Goal: Find specific page/section: Find specific page/section

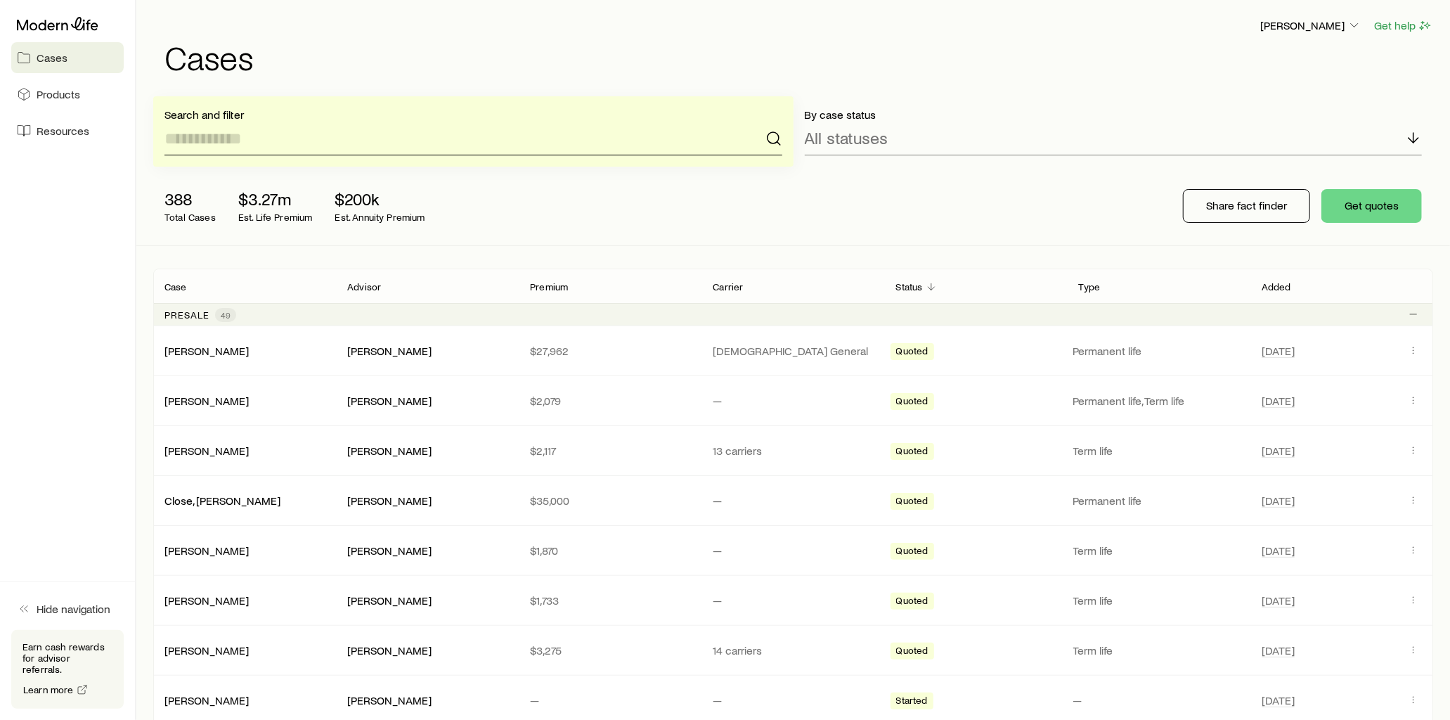
click at [283, 137] on input at bounding box center [473, 139] width 618 height 34
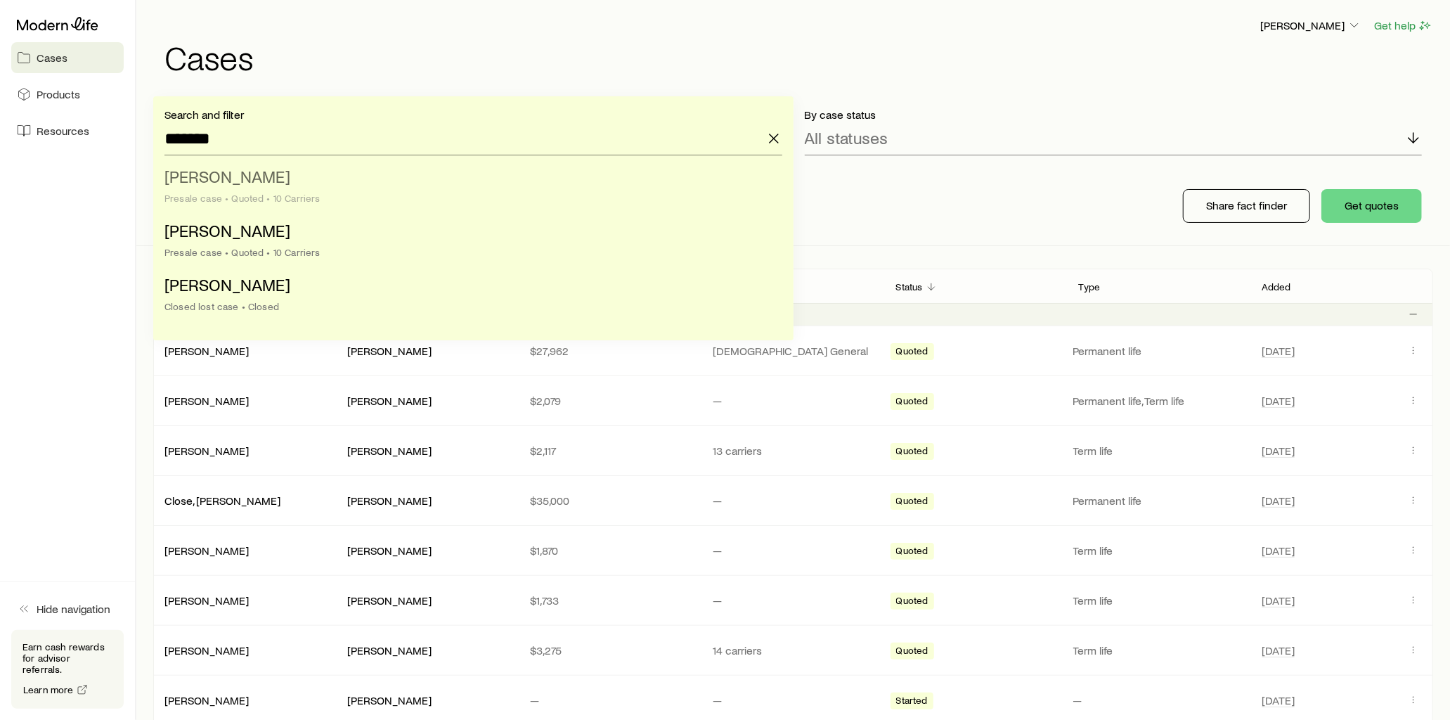
click at [268, 178] on span "[PERSON_NAME]" at bounding box center [227, 176] width 126 height 20
type input "**********"
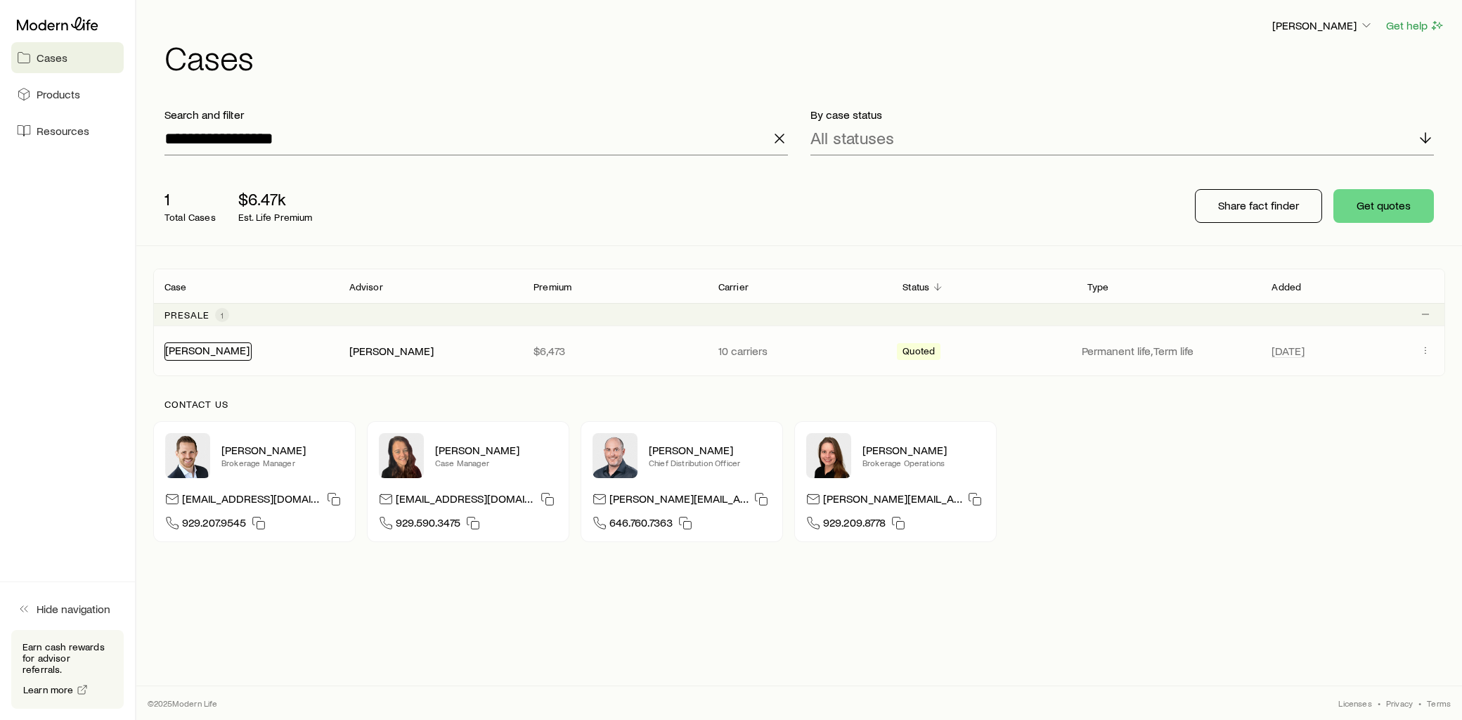
click at [230, 349] on link "[PERSON_NAME]" at bounding box center [207, 349] width 84 height 13
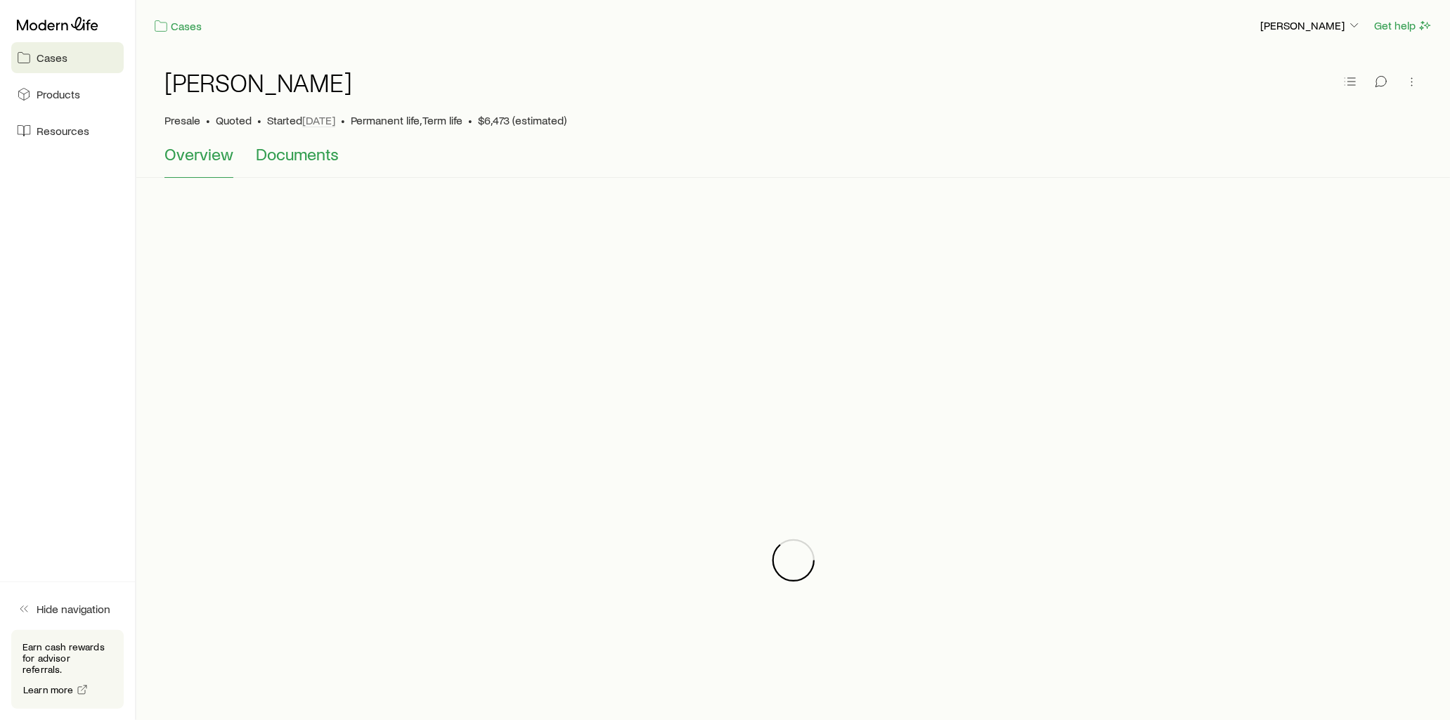
click at [316, 153] on span "Documents" at bounding box center [297, 154] width 83 height 20
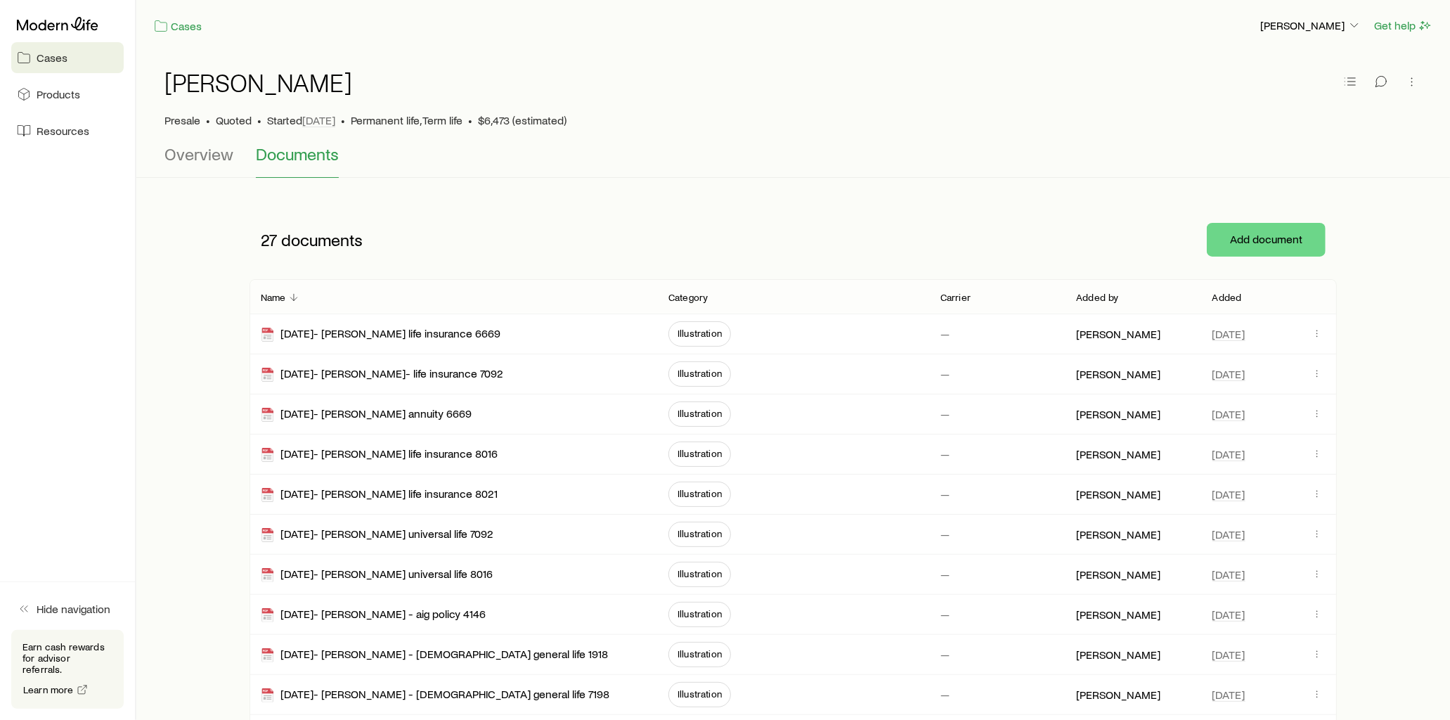
click at [1230, 292] on p "Added" at bounding box center [1227, 297] width 30 height 11
